Goal: Task Accomplishment & Management: Manage account settings

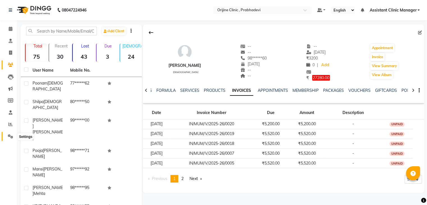
click at [9, 135] on icon at bounding box center [10, 136] width 5 height 4
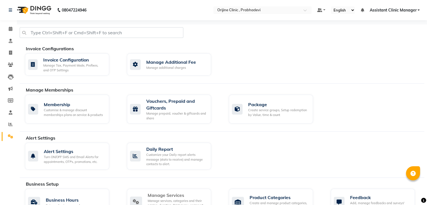
scroll to position [102, 0]
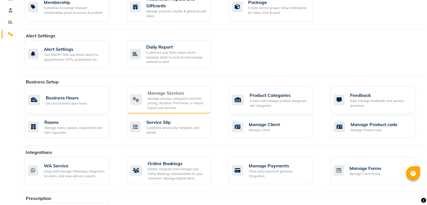
click at [172, 94] on div "Manage Services" at bounding box center [177, 93] width 59 height 7
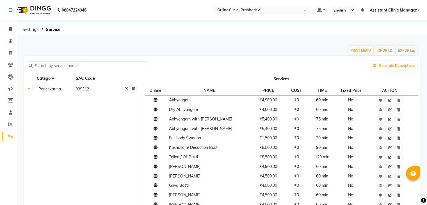
scroll to position [46, 0]
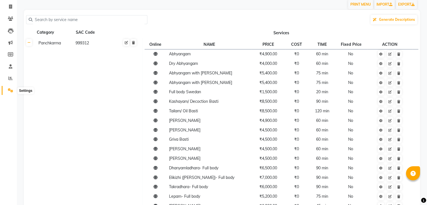
click at [15, 90] on span at bounding box center [11, 90] width 10 height 6
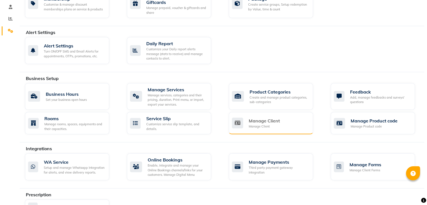
scroll to position [117, 0]
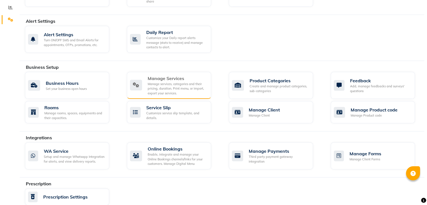
click at [185, 81] on div "Manage Services" at bounding box center [177, 78] width 59 height 7
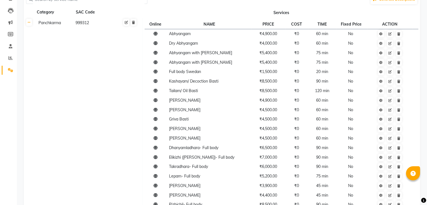
scroll to position [35, 0]
